Goal: Task Accomplishment & Management: Complete application form

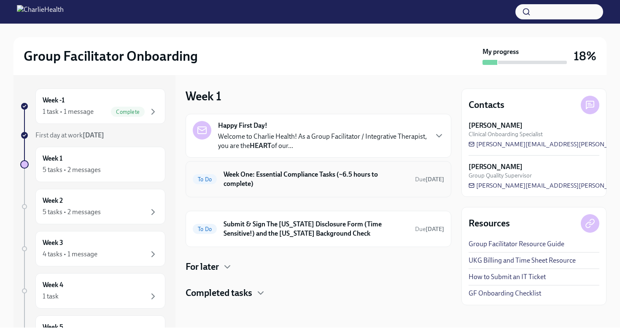
click at [304, 187] on h6 "Week One: Essential Compliance Tasks (~6.5 hours to complete)" at bounding box center [315, 179] width 185 height 19
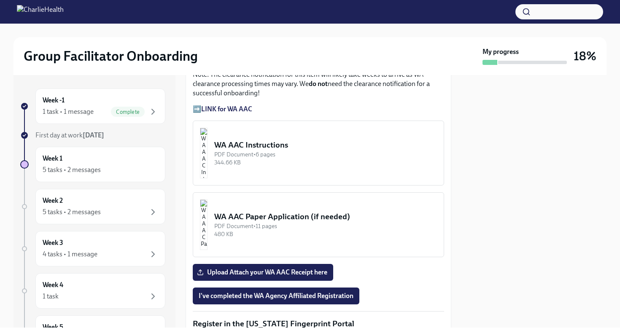
scroll to position [689, 0]
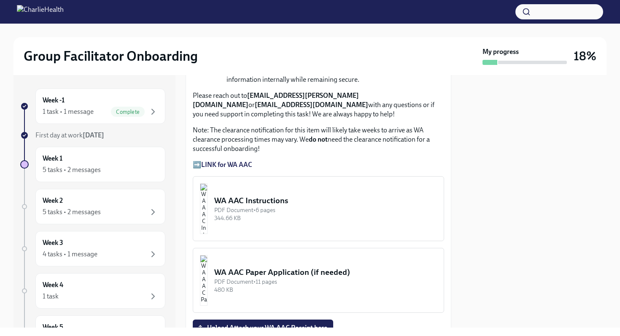
click at [233, 161] on strong "LINK for WA AAC" at bounding box center [226, 165] width 51 height 8
click at [263, 206] on div "PDF Document • 6 pages" at bounding box center [325, 210] width 223 height 8
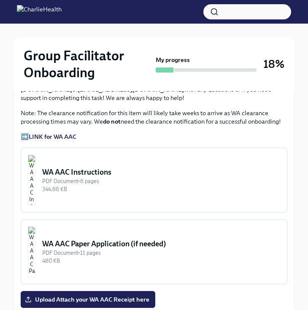
scroll to position [732, 0]
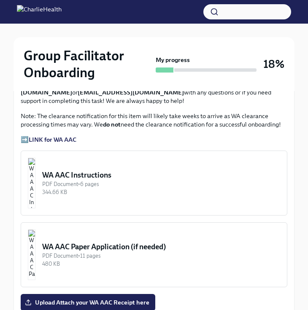
click at [35, 158] on img "button" at bounding box center [32, 183] width 8 height 51
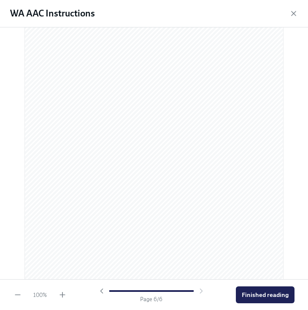
scroll to position [1804, 0]
click at [257, 293] on span "Finished reading" at bounding box center [265, 295] width 47 height 8
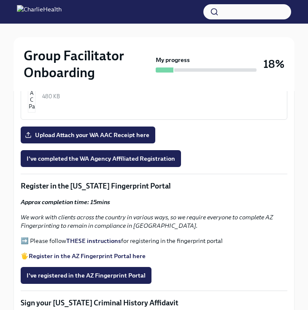
scroll to position [894, 0]
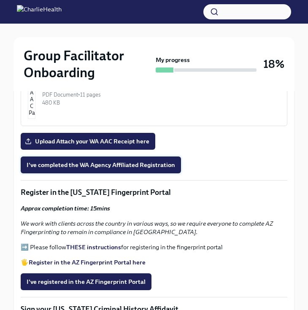
click at [142, 161] on span "I've completed the WA Agency Affiliated Registration" at bounding box center [101, 165] width 148 height 8
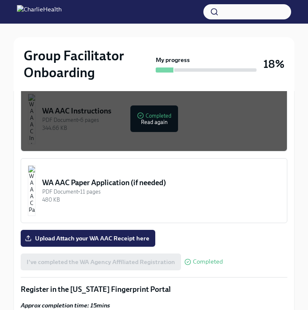
scroll to position [805, 0]
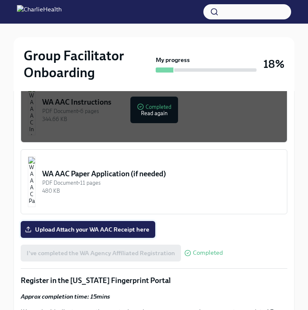
click at [88, 225] on span "Upload Attach your WA AAC Receipt here" at bounding box center [88, 229] width 123 height 8
click at [0, 0] on input "Upload Attach your WA AAC Receipt here" at bounding box center [0, 0] width 0 height 0
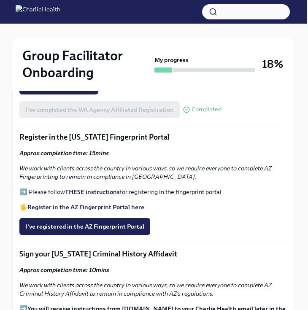
scroll to position [950, 1]
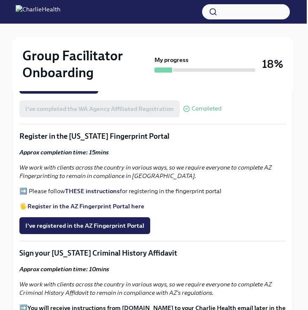
click at [81, 187] on strong "THESE instructions" at bounding box center [92, 191] width 55 height 8
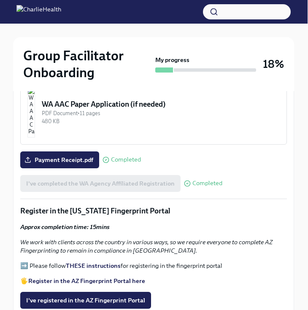
scroll to position [882, 0]
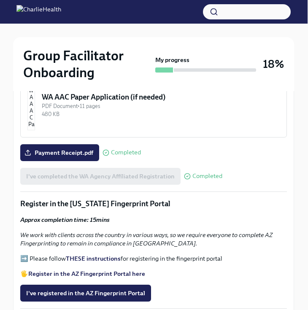
click at [84, 255] on strong "THESE instructions" at bounding box center [93, 259] width 55 height 8
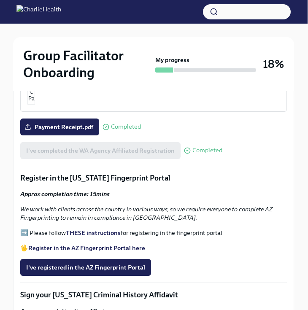
scroll to position [937, 0]
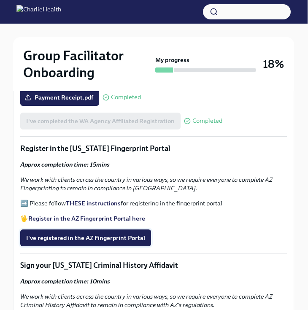
click at [82, 234] on span "I've registered in the AZ Fingerprint Portal" at bounding box center [85, 238] width 119 height 8
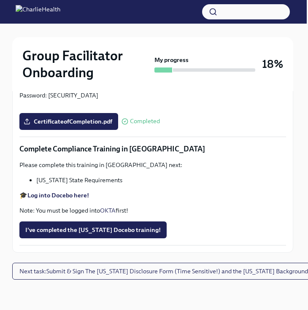
scroll to position [1826, 1]
click at [70, 197] on strong "Log into Docebo here!" at bounding box center [58, 195] width 62 height 8
click at [94, 230] on span "I've completed the [US_STATE] Docebo training!" at bounding box center [92, 230] width 135 height 8
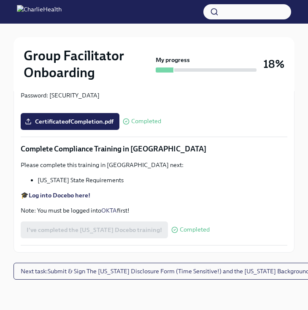
scroll to position [1830, 0]
click at [121, 267] on span "Next task : Submit & Sign The [US_STATE] Disclosure Form (Time Sensitive!) and …" at bounding box center [174, 271] width 306 height 8
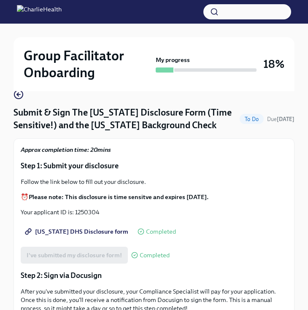
scroll to position [68, 0]
